Goal: Task Accomplishment & Management: Manage account settings

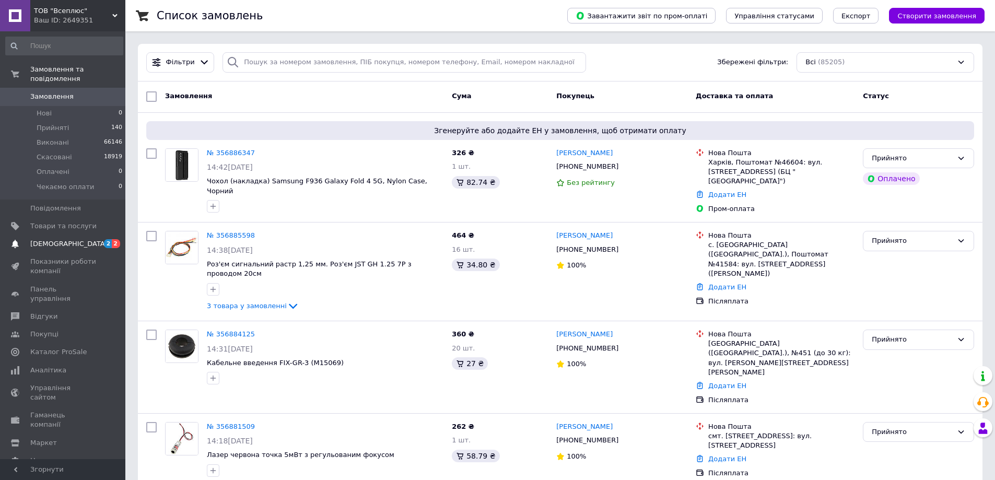
click at [37, 239] on span "[DEMOGRAPHIC_DATA]" at bounding box center [68, 243] width 77 height 9
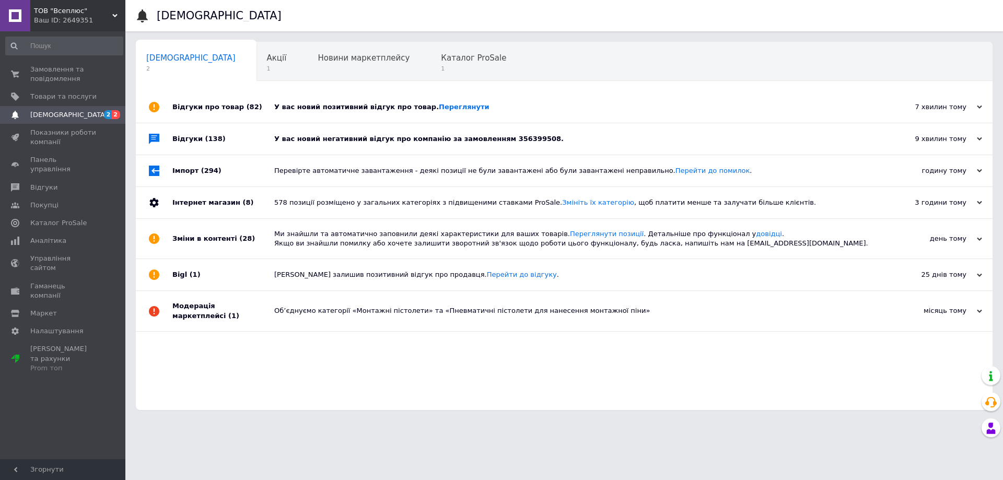
click at [493, 105] on div "У вас новий позитивний відгук про товар. Переглянути" at bounding box center [575, 106] width 603 height 9
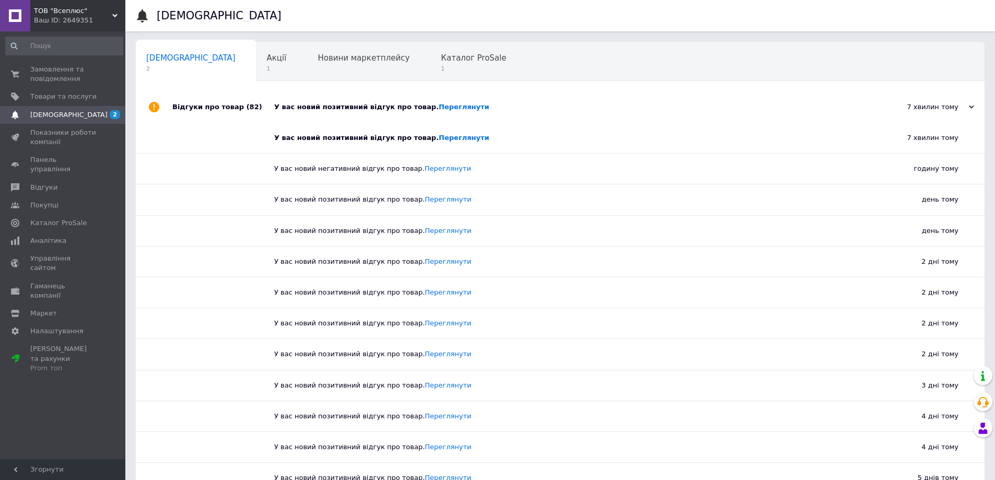
click at [581, 106] on div "У вас новий позитивний відгук про товар. Переглянути" at bounding box center [571, 106] width 595 height 9
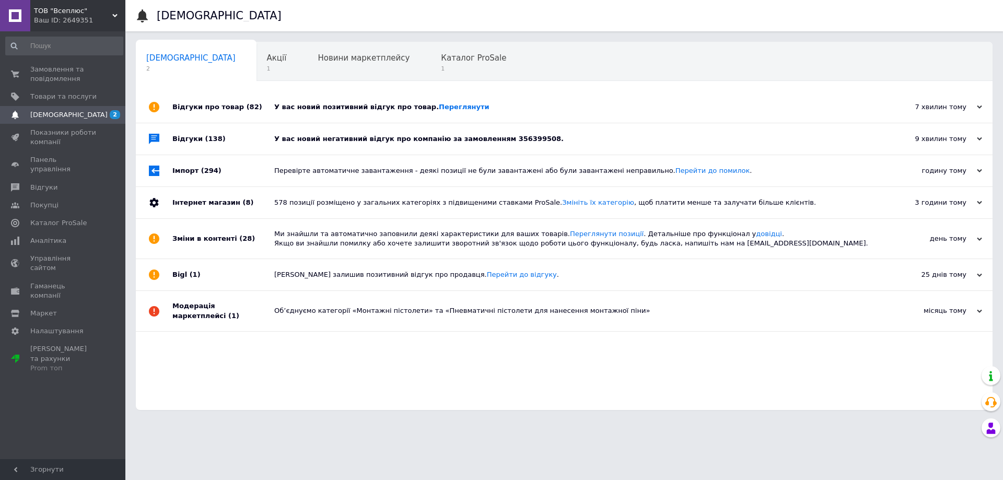
click at [534, 142] on div "У вас новий негативний відгук про компанію за замовленням 356399508." at bounding box center [575, 138] width 603 height 9
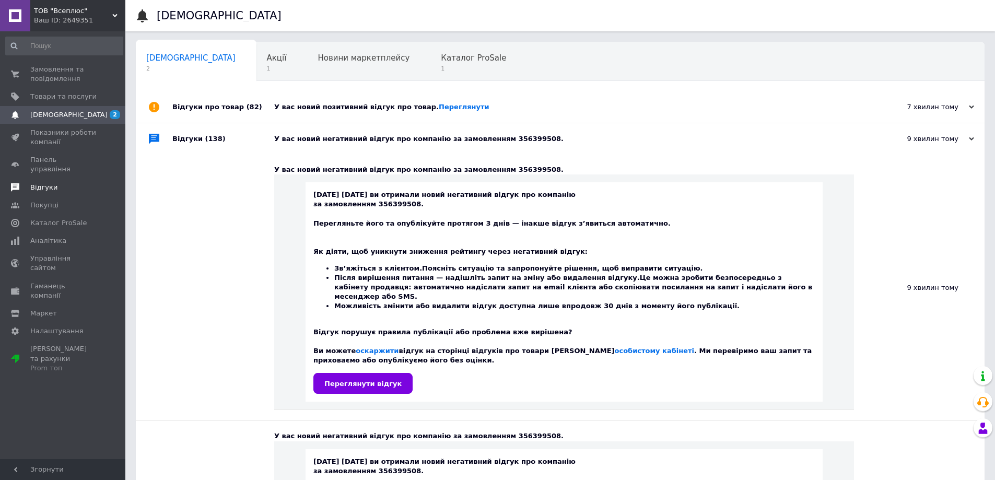
click at [55, 183] on span "Відгуки" at bounding box center [63, 187] width 66 height 9
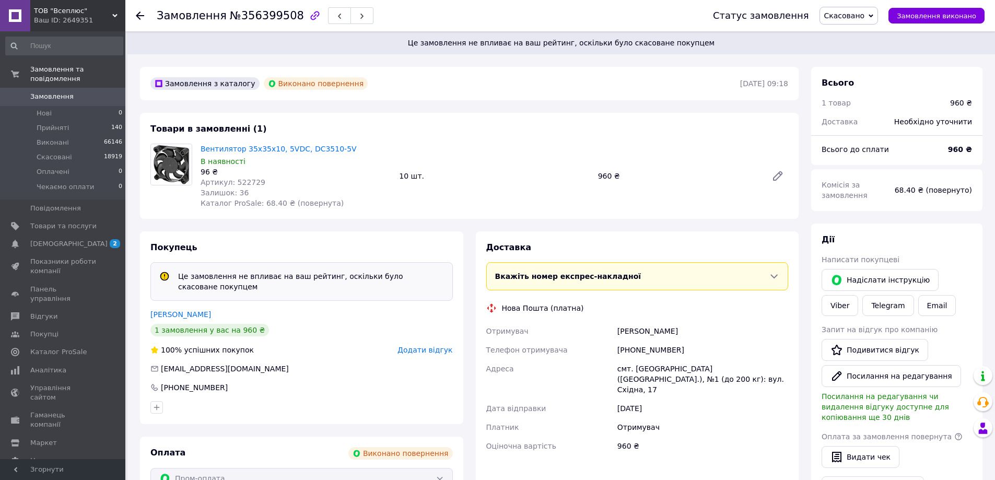
click at [645, 346] on div "+380509077892" at bounding box center [702, 349] width 175 height 19
copy div "380509077892"
click at [697, 347] on div "+380509077892" at bounding box center [702, 349] width 175 height 19
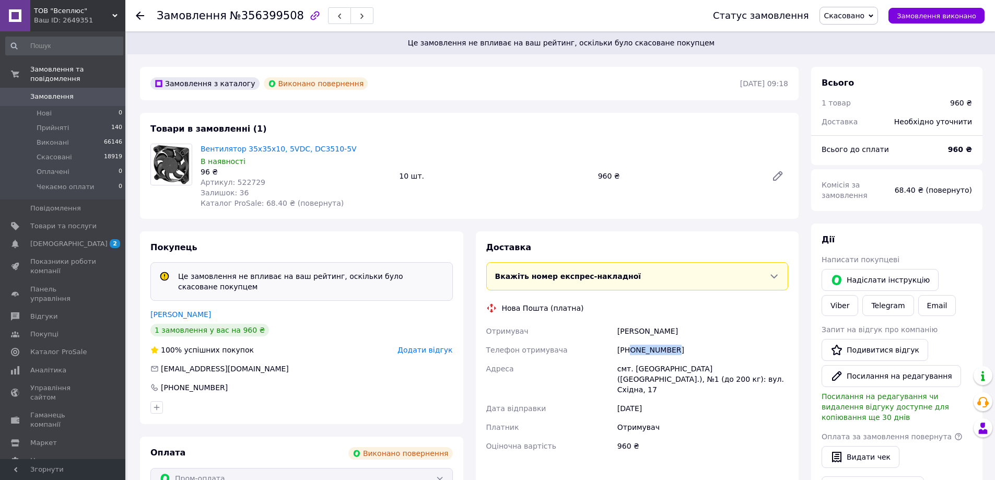
drag, startPoint x: 680, startPoint y: 352, endPoint x: 629, endPoint y: 355, distance: 51.2
click at [629, 355] on div "+380509077892" at bounding box center [702, 349] width 175 height 19
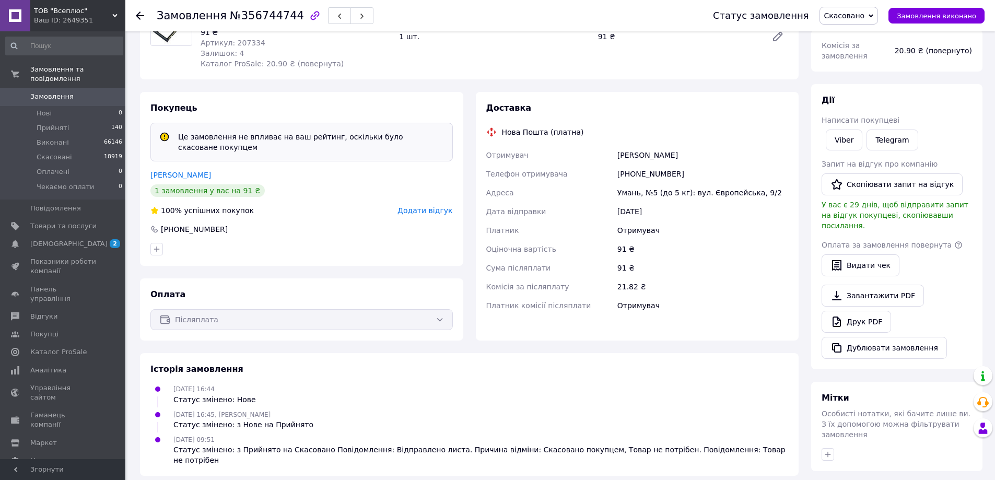
scroll to position [273, 0]
